Goal: Check status

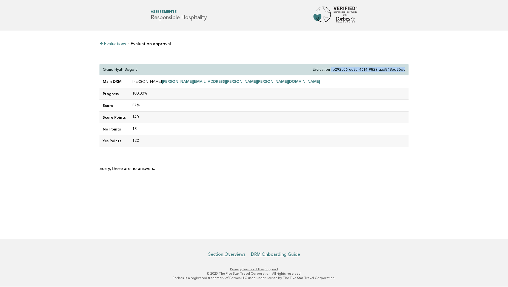
drag, startPoint x: 336, startPoint y: 69, endPoint x: 412, endPoint y: 71, distance: 75.6
click at [412, 71] on div "Evaluations Evaluation approval Grand Hyatt Bogota Evaluation fb292c66-ee85-46f…" at bounding box center [254, 106] width 318 height 151
copy p "fb292c66-ee85-46f4-9829-aad848ed36dc"
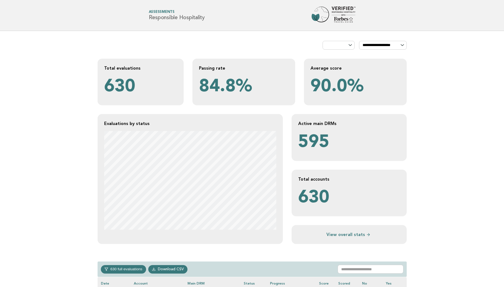
click at [282, 150] on div "Evaluations by status" at bounding box center [189, 179] width 185 height 130
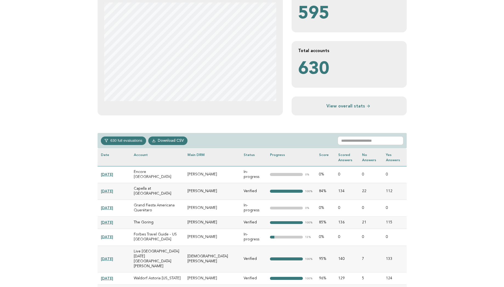
scroll to position [251, 0]
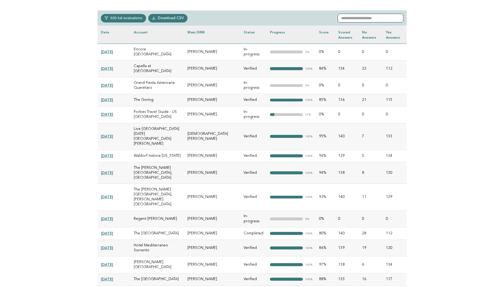
click at [356, 18] on input "text" at bounding box center [370, 18] width 66 height 9
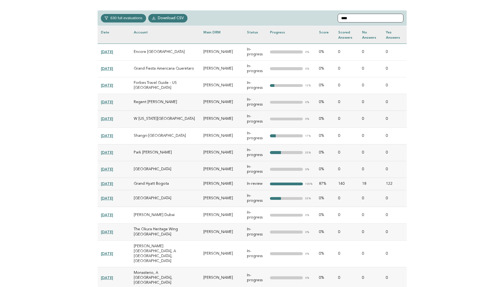
scroll to position [233, 0]
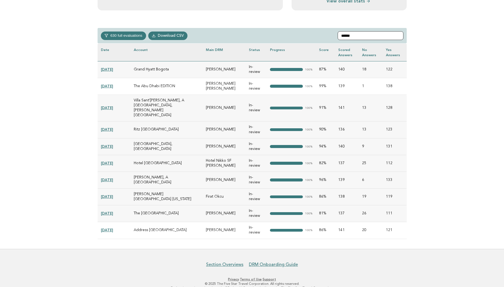
type input "******"
drag, startPoint x: 151, startPoint y: 120, endPoint x: 130, endPoint y: 120, distance: 21.9
click at [130, 121] on tr "[DATE] Ritz Paris [STREET_ADDRESS] [PERSON_NAME] In-review 100% 90% 136 13 123" at bounding box center [251, 129] width 309 height 17
copy tr "Ritz [GEOGRAPHIC_DATA]"
click at [59, 83] on main "**********" at bounding box center [252, 23] width 504 height 451
